Goal: Transaction & Acquisition: Download file/media

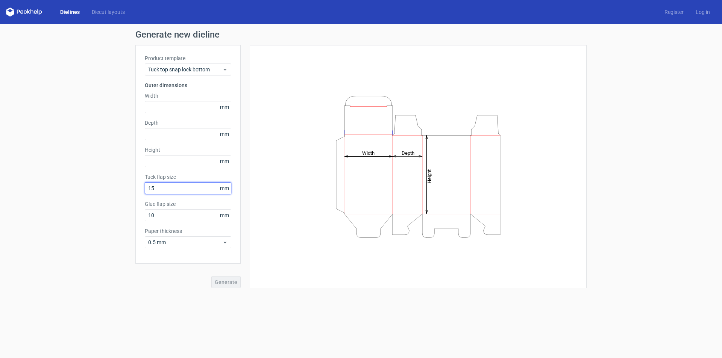
click at [185, 186] on input "15" at bounding box center [188, 188] width 86 height 12
type input "105"
click at [273, 218] on div "Height Depth Width" at bounding box center [418, 167] width 318 height 224
click at [160, 106] on input "text" at bounding box center [188, 107] width 86 height 12
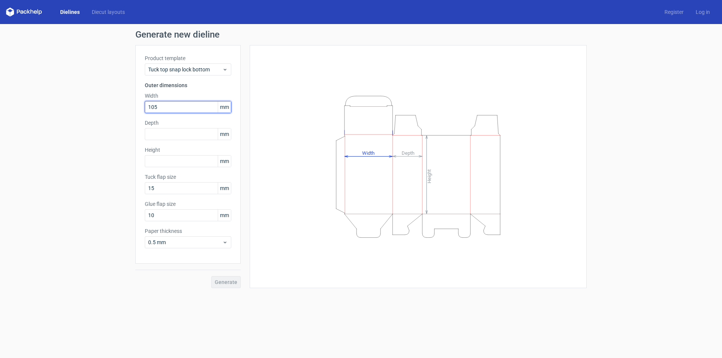
type input "105"
click at [160, 129] on input "text" at bounding box center [188, 134] width 86 height 12
type input "60"
click at [169, 160] on input "text" at bounding box center [188, 161] width 86 height 12
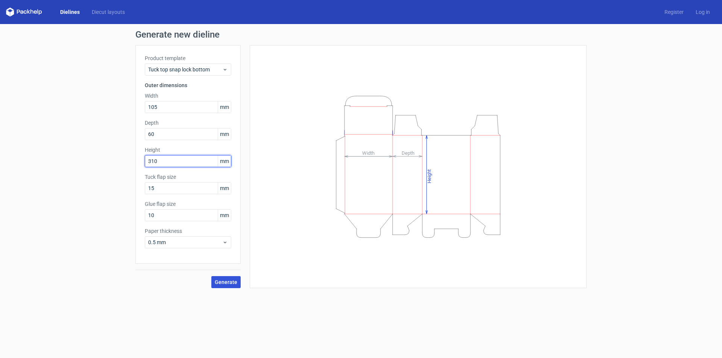
type input "310"
click at [225, 280] on span "Generate" at bounding box center [226, 282] width 23 height 5
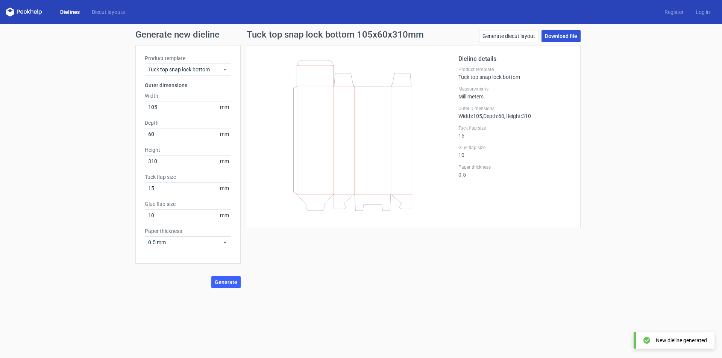
click at [547, 41] on link "Download file" at bounding box center [560, 36] width 39 height 12
click at [359, 1] on div "Dielines Diecut layouts Register Log in" at bounding box center [361, 12] width 722 height 24
click at [293, 156] on icon at bounding box center [352, 136] width 181 height 150
